Goal: Use online tool/utility: Utilize a website feature to perform a specific function

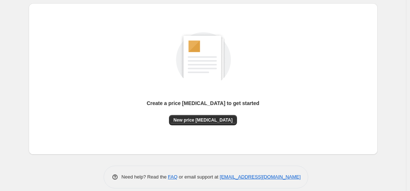
scroll to position [84, 0]
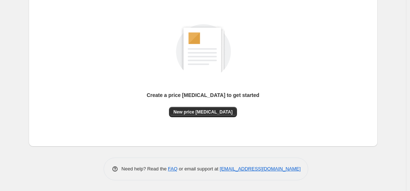
click at [197, 111] on span "New price [MEDICAL_DATA]" at bounding box center [202, 112] width 59 height 6
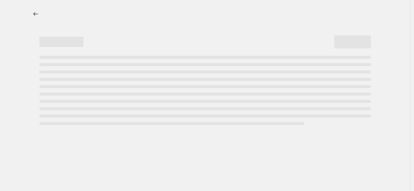
select select "percentage"
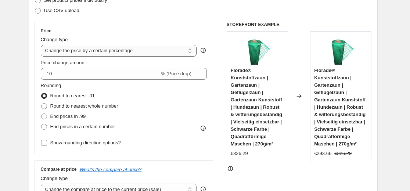
scroll to position [73, 0]
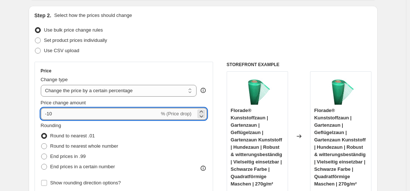
click at [99, 116] on input "-10" at bounding box center [100, 114] width 119 height 12
type input "-1"
type input "-35"
click at [127, 58] on div "Step 2. Select how the prices should change Use bulk price change rules Set pro…" at bounding box center [203, 135] width 337 height 246
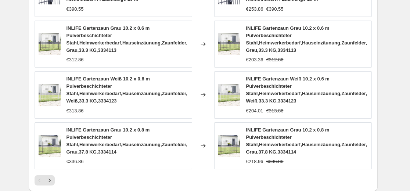
scroll to position [551, 0]
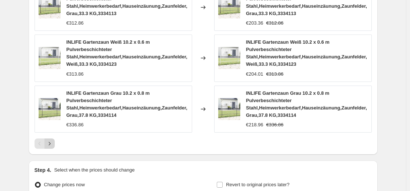
click at [50, 147] on icon "Next" at bounding box center [49, 143] width 7 height 7
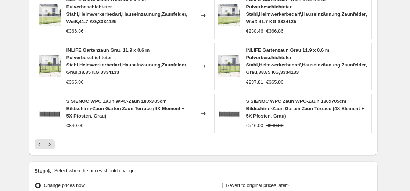
scroll to position [544, 0]
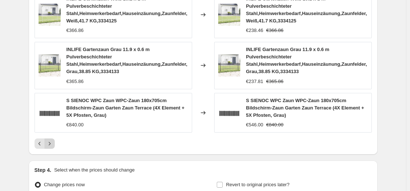
click at [51, 147] on icon "Next" at bounding box center [49, 143] width 7 height 7
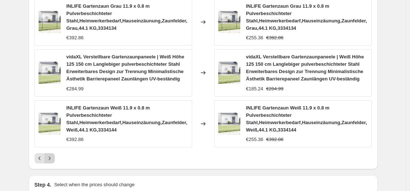
click at [53, 159] on icon "Next" at bounding box center [49, 158] width 7 height 7
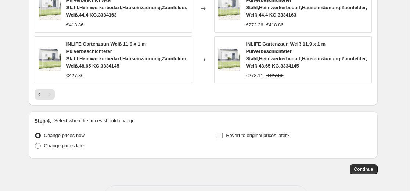
scroll to position [617, 0]
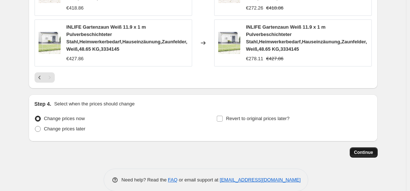
click at [368, 151] on span "Continue" at bounding box center [363, 153] width 19 height 6
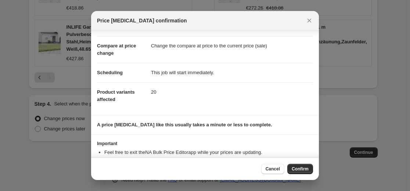
scroll to position [50, 0]
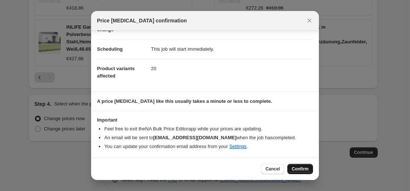
click at [305, 168] on span "Confirm" at bounding box center [300, 169] width 17 height 6
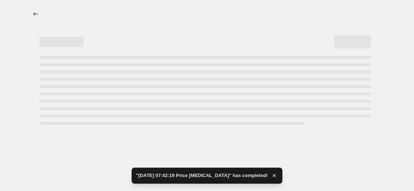
select select "percentage"
